Goal: Information Seeking & Learning: Learn about a topic

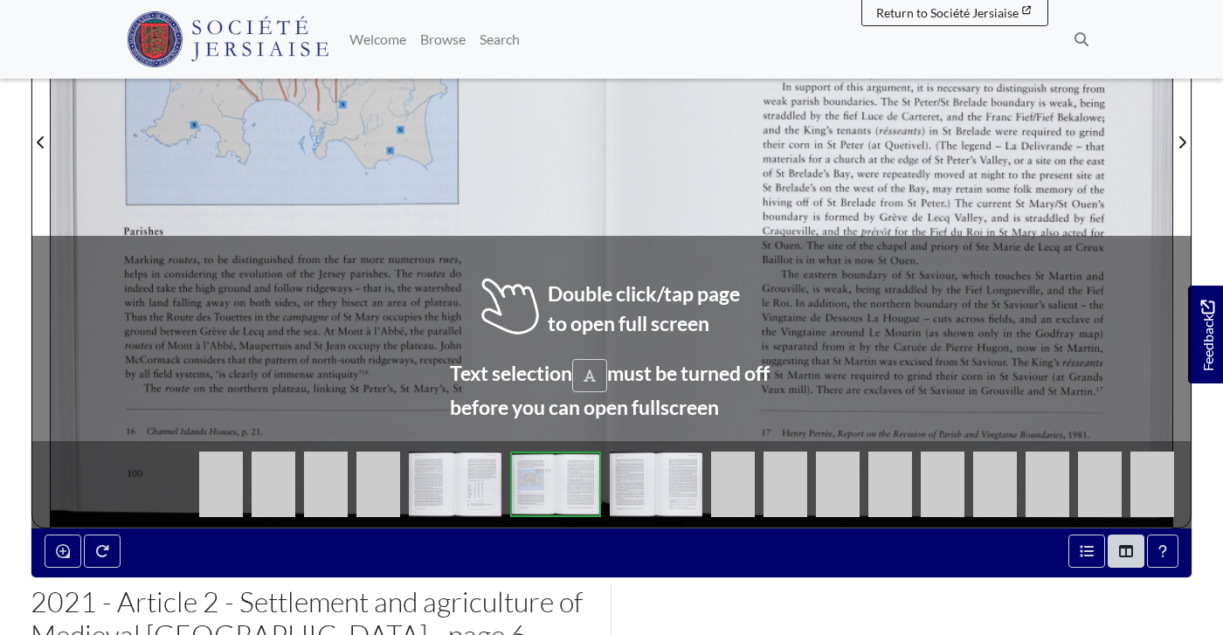
scroll to position [673, 1]
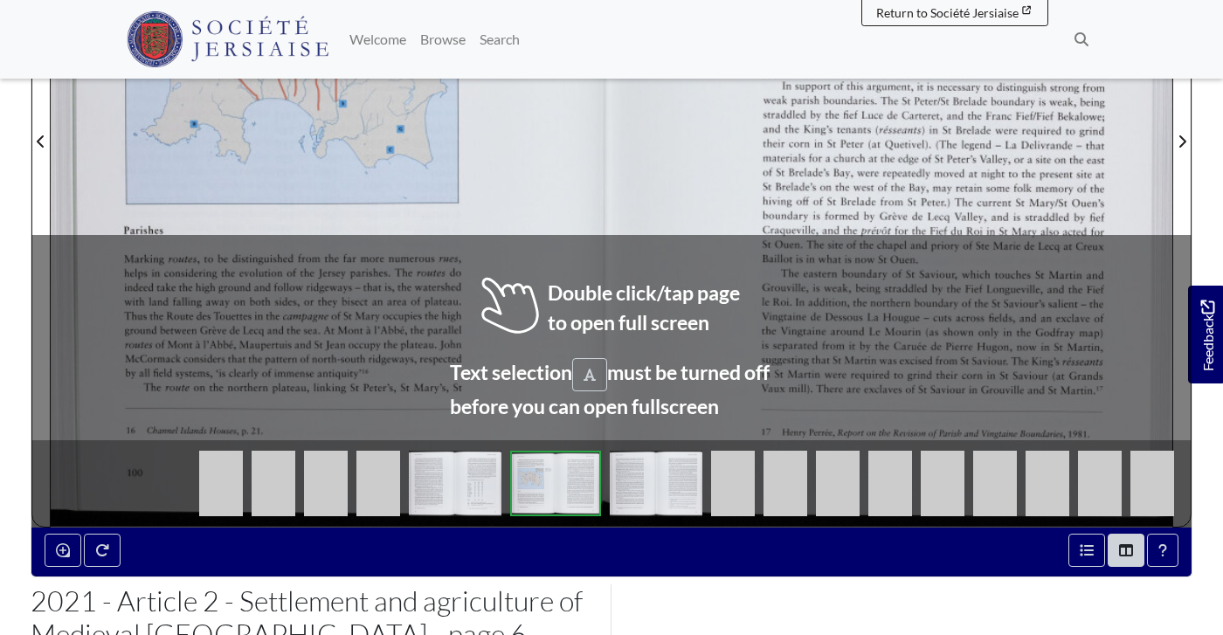
click at [629, 325] on div at bounding box center [891, 131] width 561 height 793
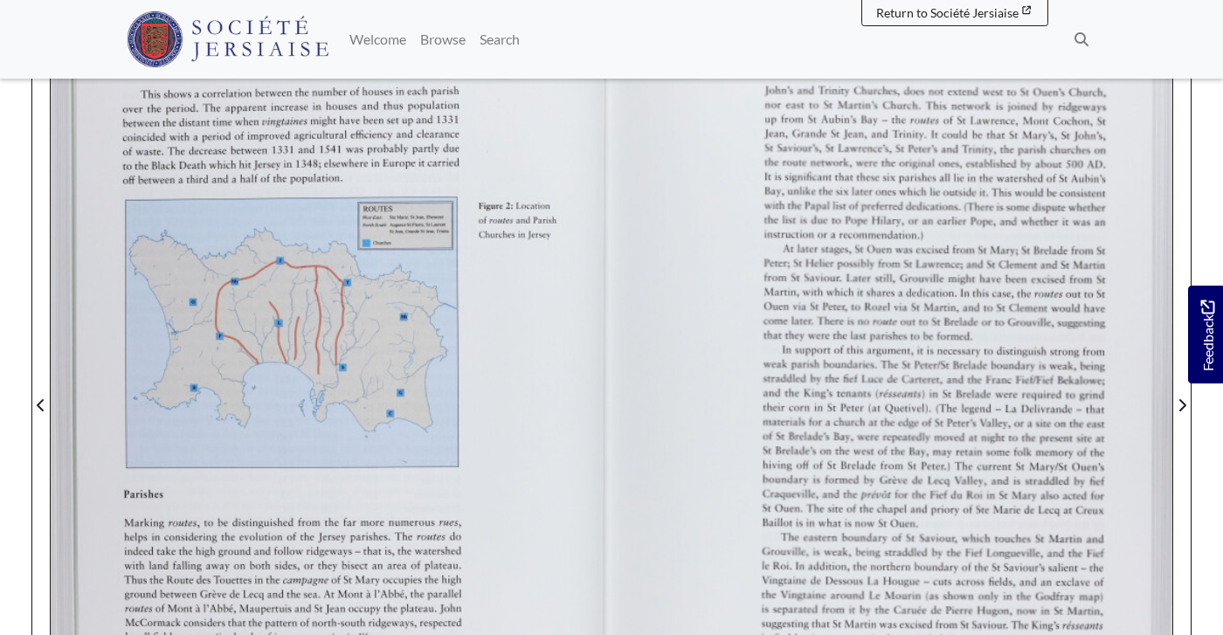
scroll to position [409, 0]
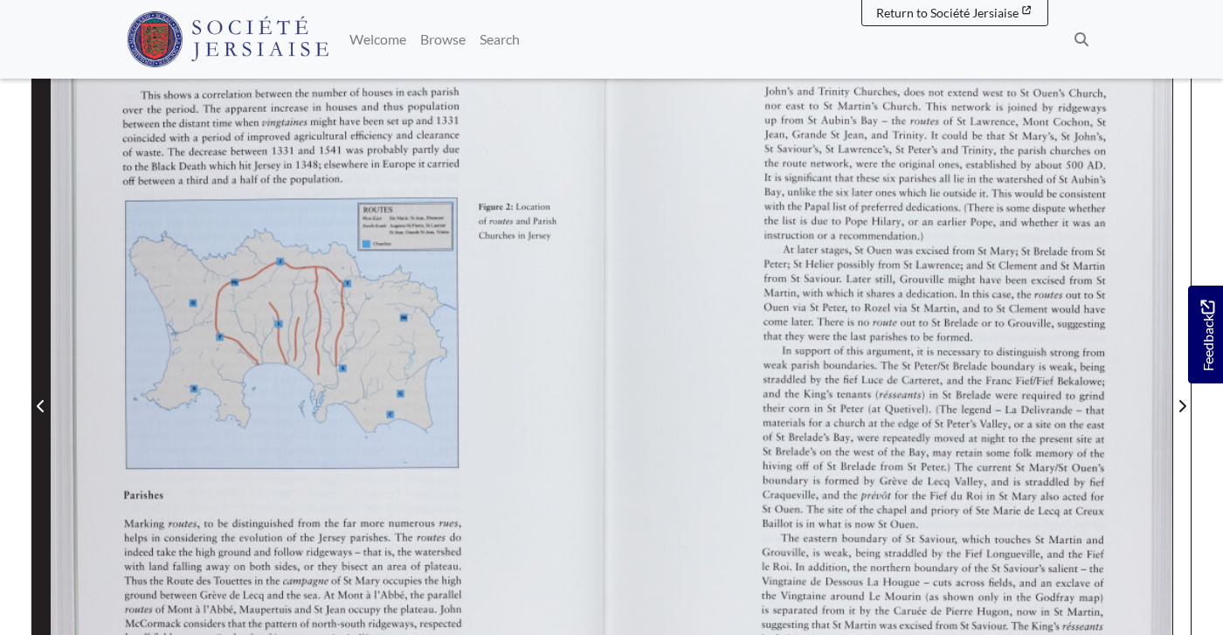
click at [31, 362] on button "Previous Page" at bounding box center [40, 395] width 19 height 793
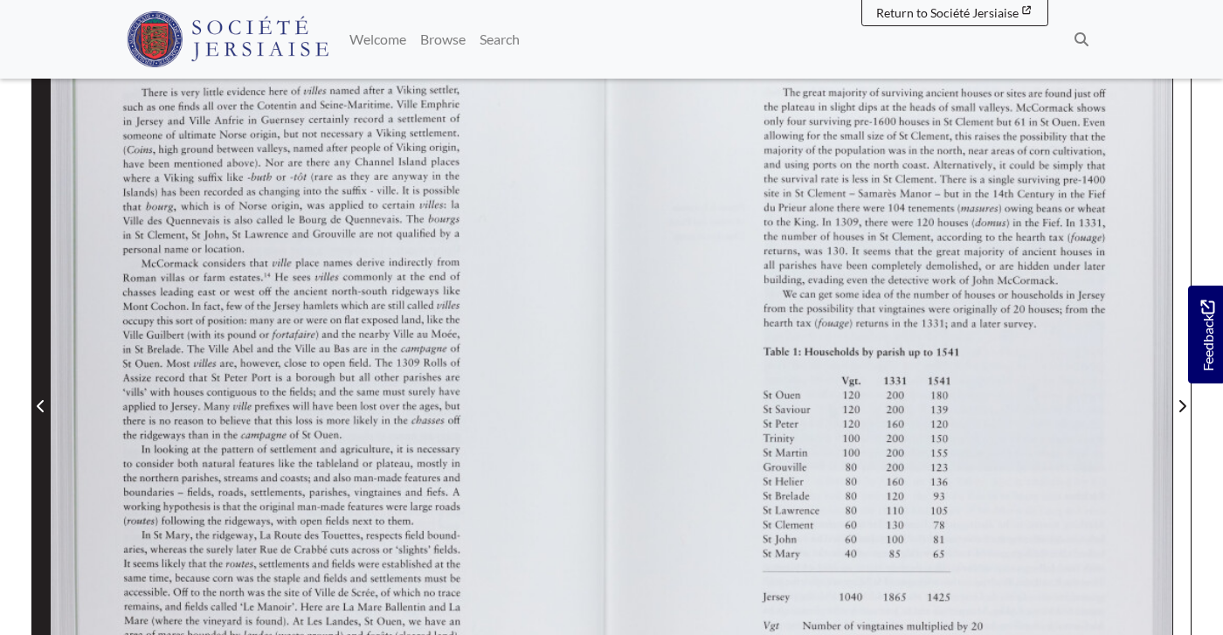
click at [33, 396] on span "Previous Page" at bounding box center [40, 406] width 17 height 21
click at [39, 400] on icon "Previous Page" at bounding box center [40, 406] width 7 height 12
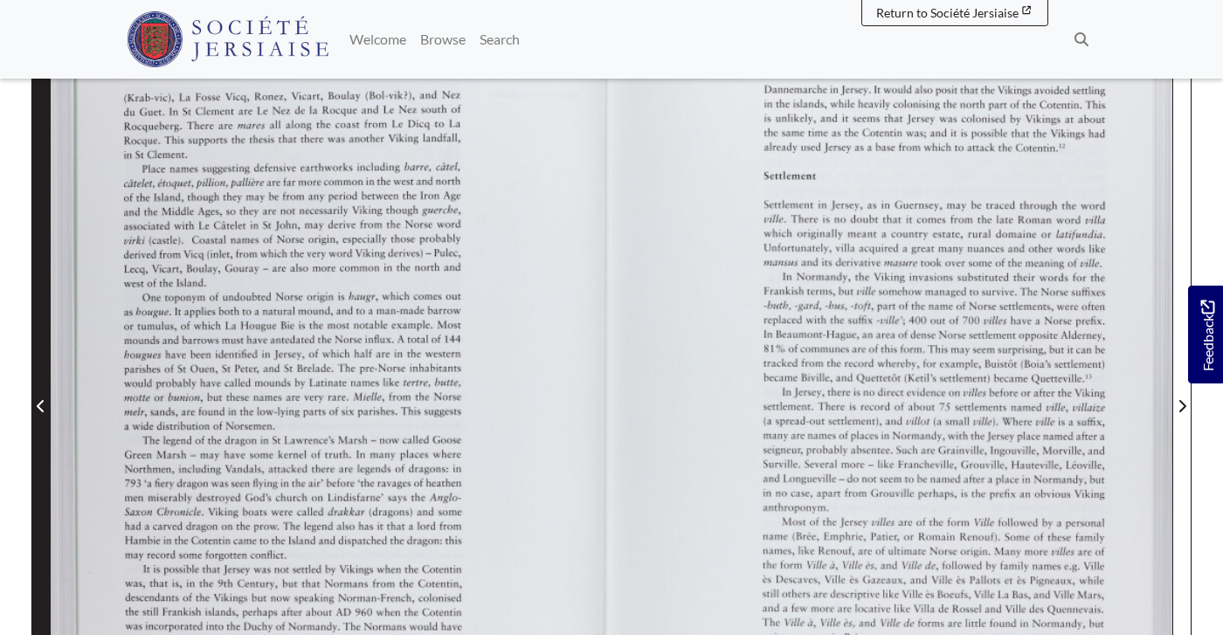
click at [39, 400] on icon "Previous Page" at bounding box center [40, 406] width 7 height 12
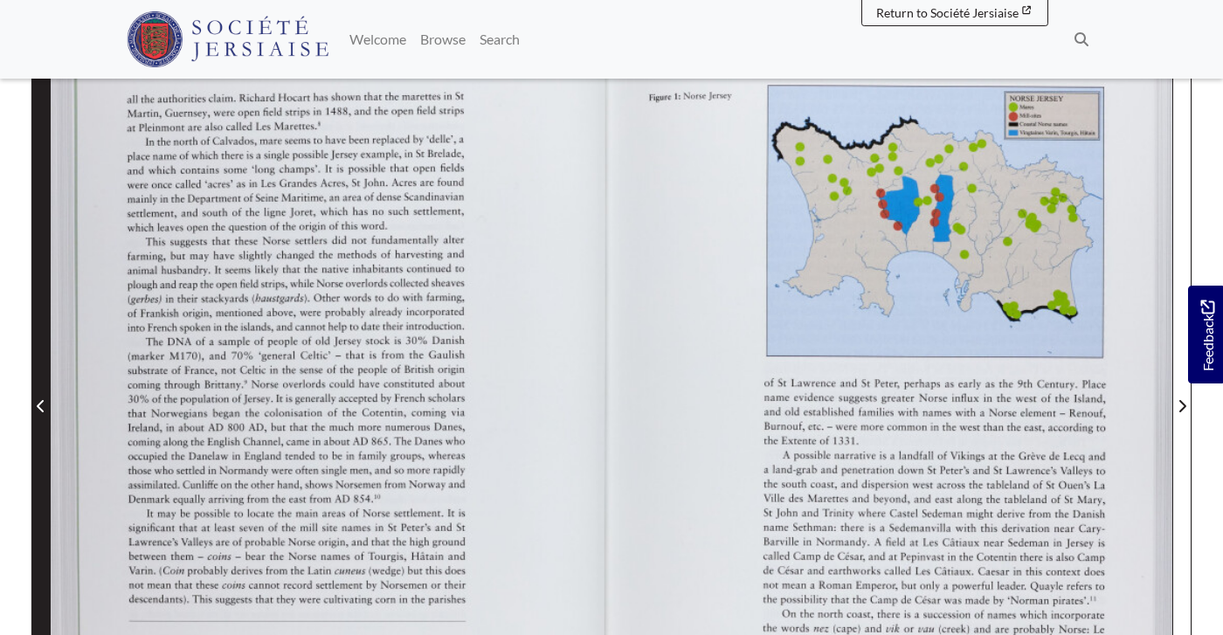
click at [39, 400] on icon "Previous Page" at bounding box center [40, 406] width 7 height 12
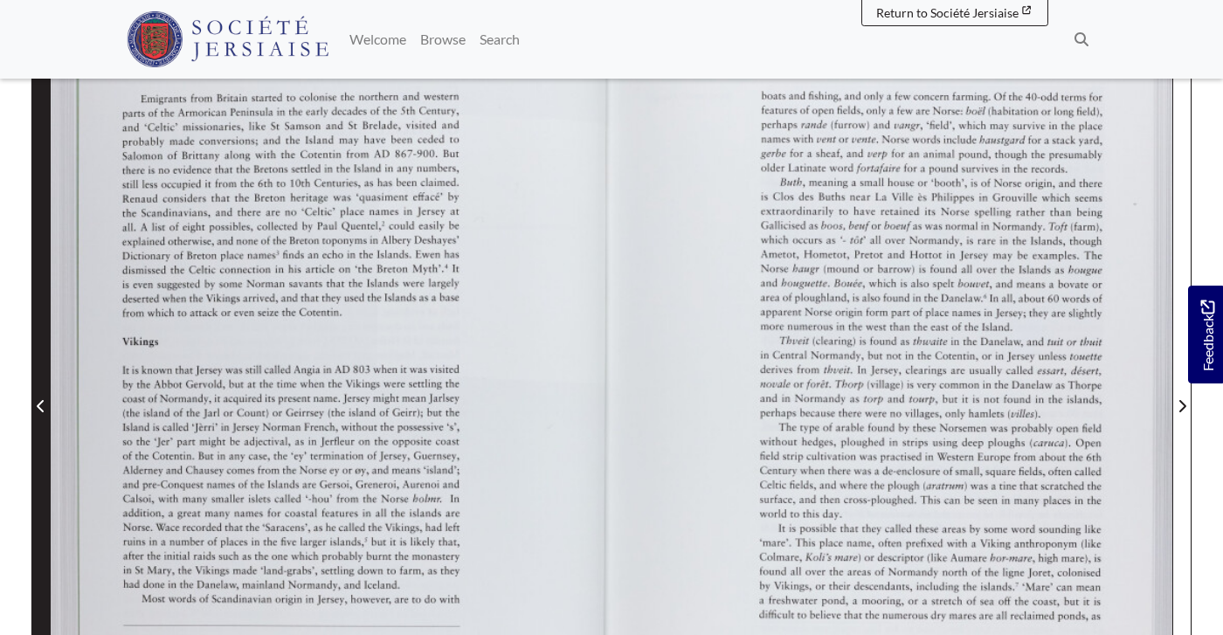
click at [39, 400] on icon "Previous Page" at bounding box center [40, 406] width 7 height 12
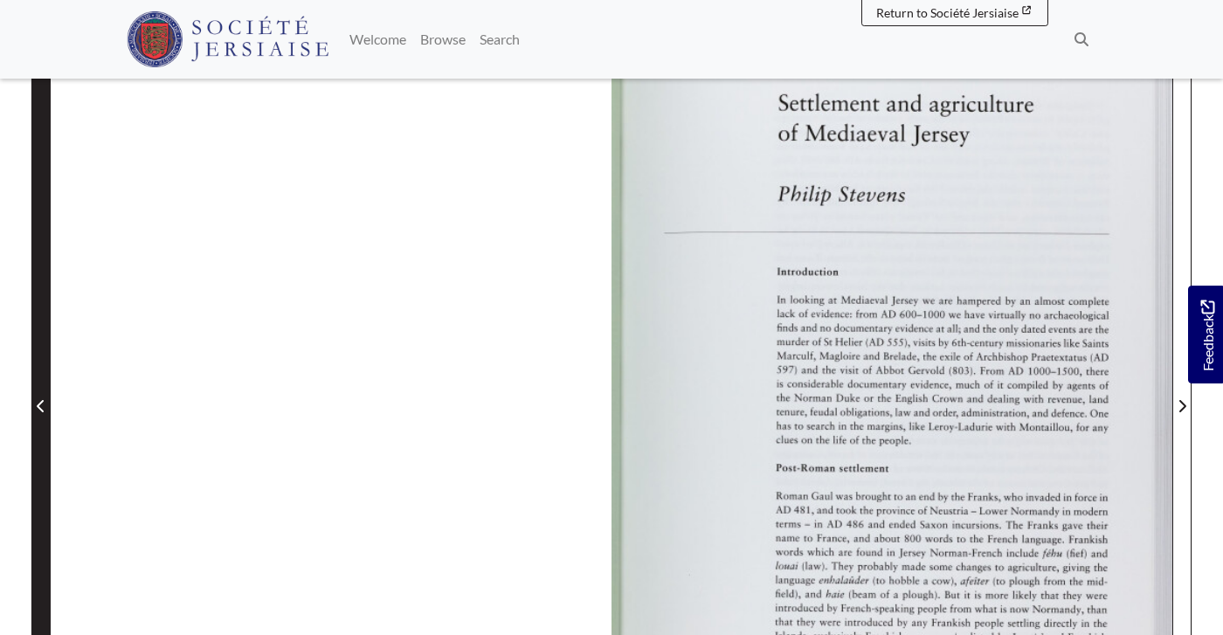
click at [39, 400] on icon "Previous Page" at bounding box center [40, 406] width 7 height 12
click at [40, 400] on icon "Previous Page" at bounding box center [40, 406] width 7 height 12
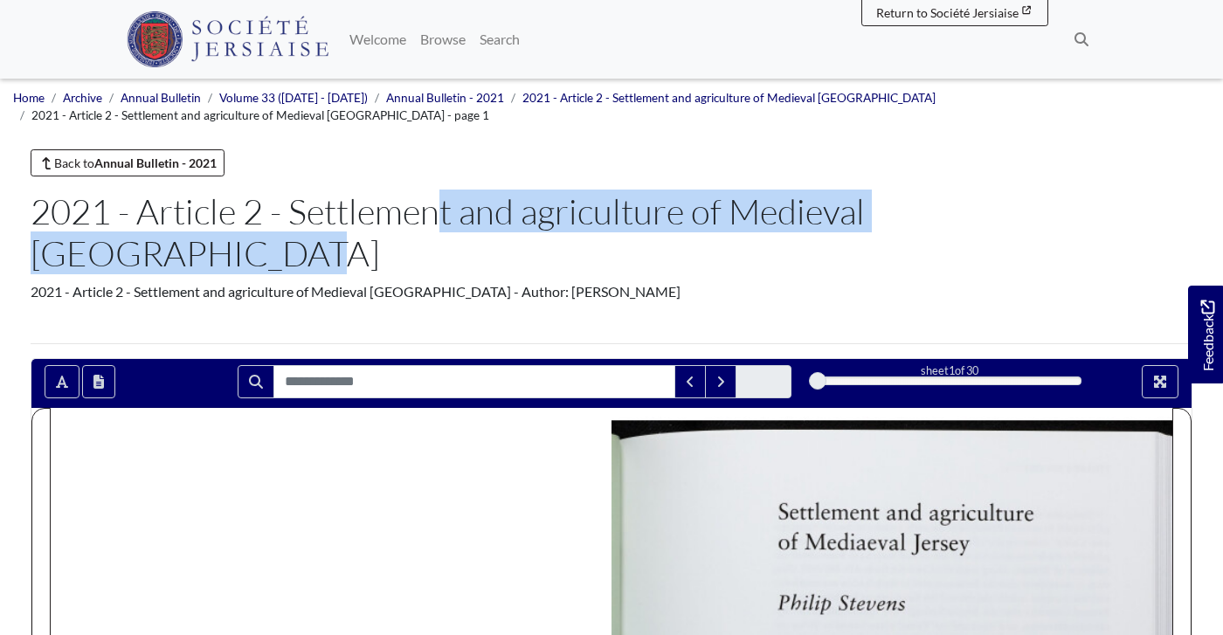
drag, startPoint x: 968, startPoint y: 216, endPoint x: 286, endPoint y: 221, distance: 682.0
click at [286, 221] on h1 "2021 - Article 2 - Settlement and agriculture of Medieval [GEOGRAPHIC_DATA]" at bounding box center [611, 232] width 1161 height 84
copy h1 "Settlement and agriculture of Medieval [GEOGRAPHIC_DATA]"
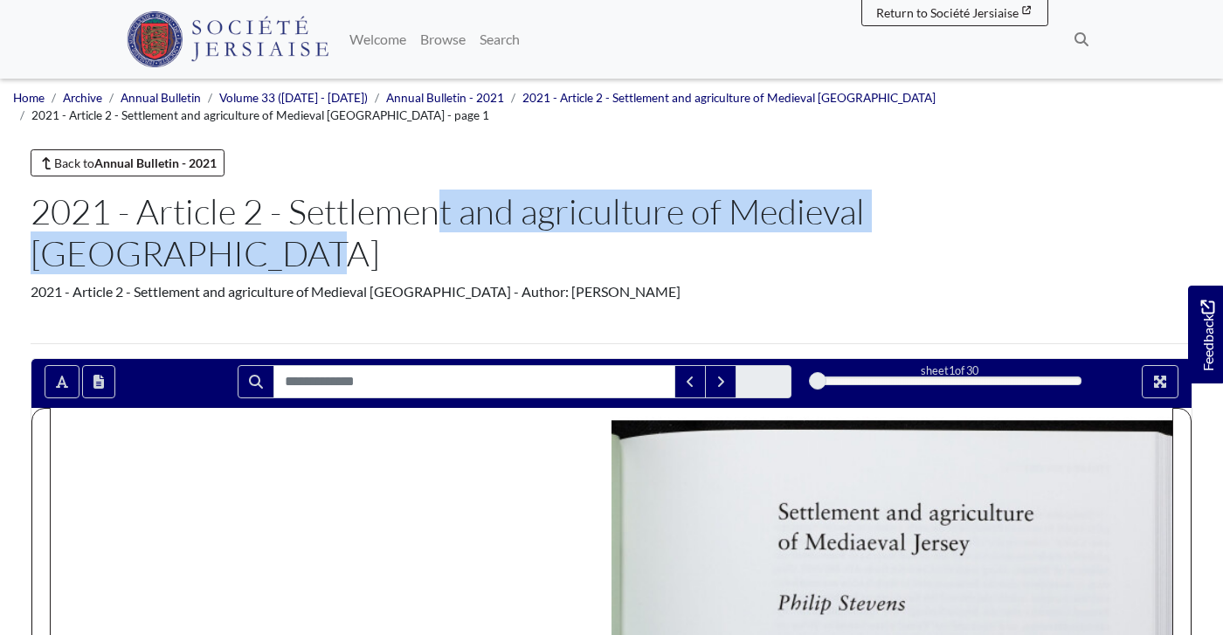
drag, startPoint x: 962, startPoint y: 218, endPoint x: 293, endPoint y: 223, distance: 668.9
click at [293, 223] on h1 "2021 - Article 2 - Settlement and agriculture of Medieval [GEOGRAPHIC_DATA]" at bounding box center [611, 232] width 1161 height 84
copy h1 "Settlement and agriculture of Medieval [GEOGRAPHIC_DATA]"
